Goal: Find specific page/section

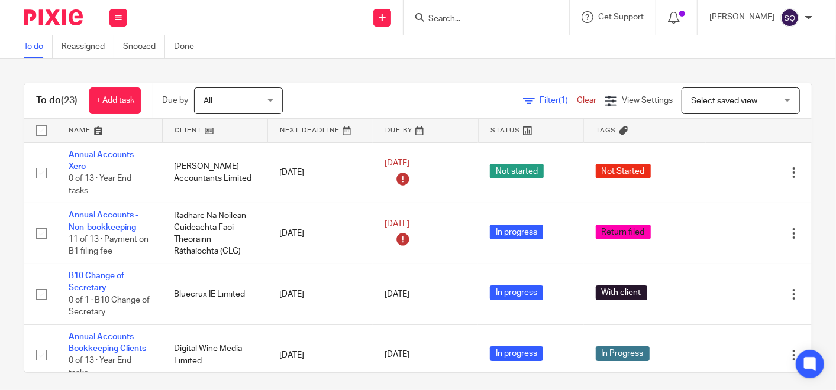
click at [491, 20] on input "Search" at bounding box center [480, 19] width 106 height 11
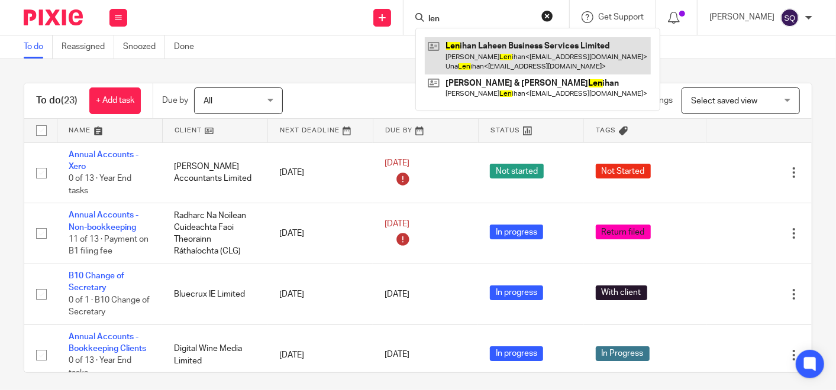
type input "len"
click at [467, 53] on link at bounding box center [538, 55] width 226 height 37
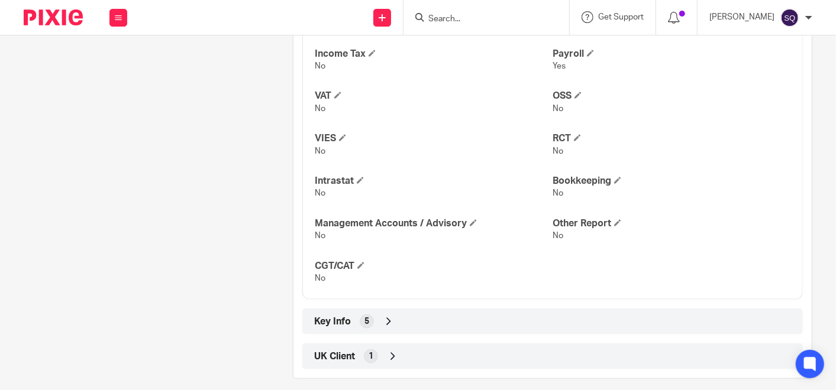
scroll to position [677, 0]
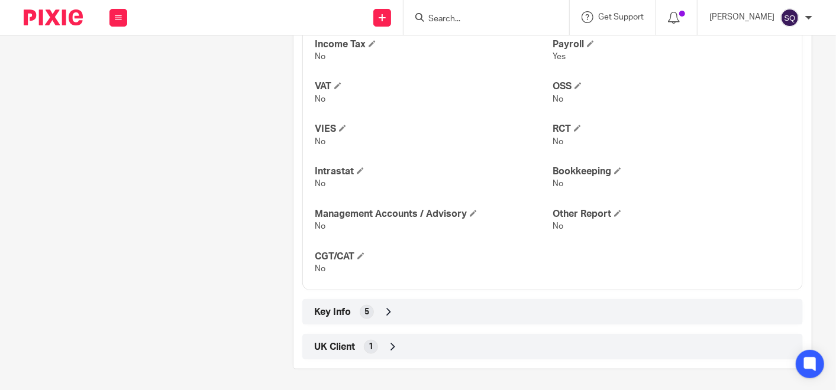
click at [389, 311] on icon at bounding box center [389, 312] width 12 height 12
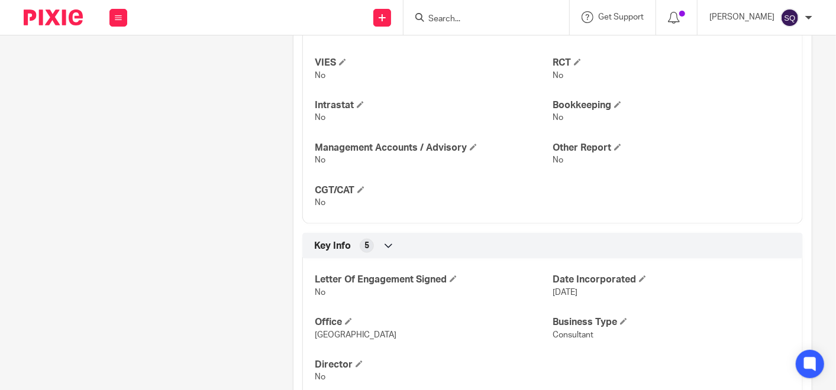
scroll to position [818, 0]
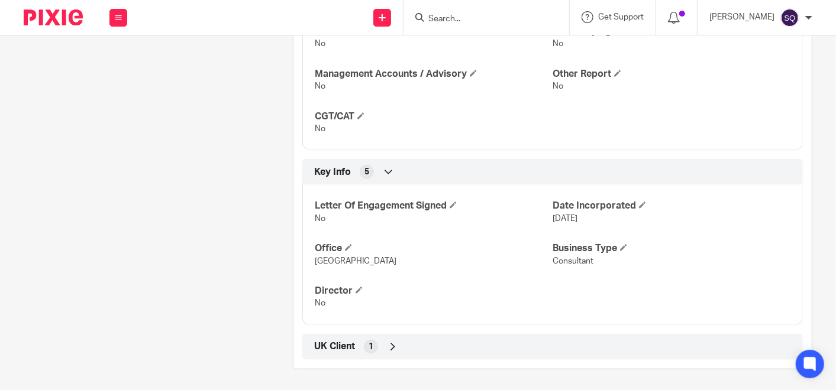
click at [390, 344] on icon at bounding box center [393, 347] width 12 height 12
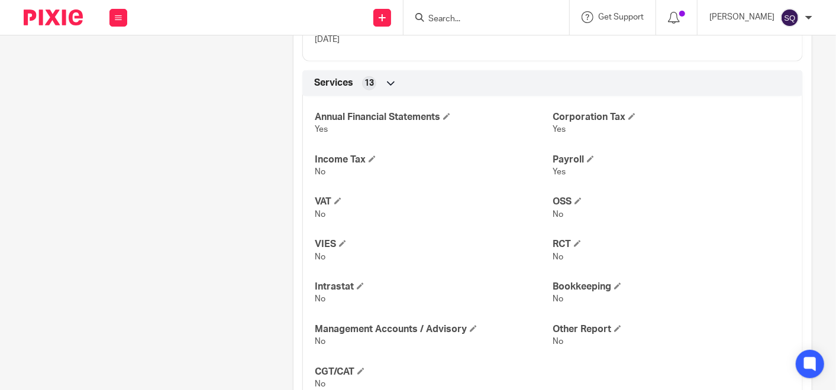
scroll to position [580, 0]
